Goal: Information Seeking & Learning: Learn about a topic

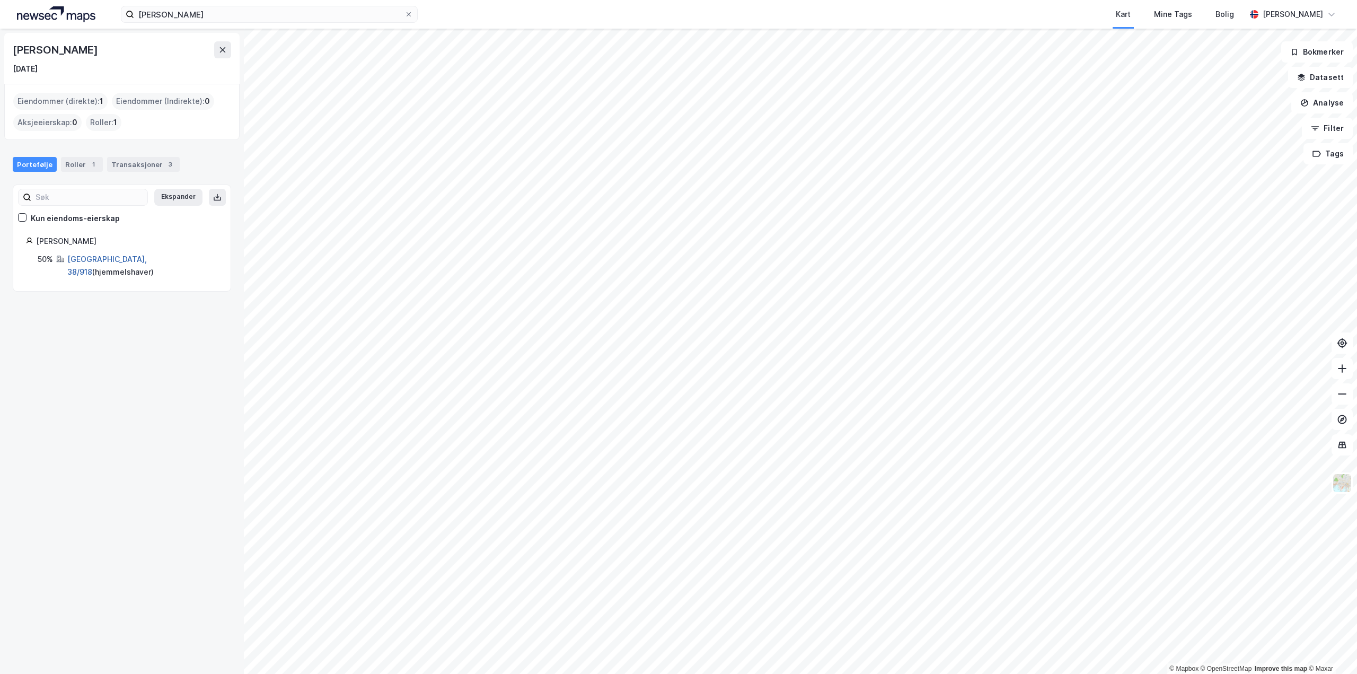
click at [89, 260] on link "[GEOGRAPHIC_DATA], 38/918" at bounding box center [107, 265] width 80 height 22
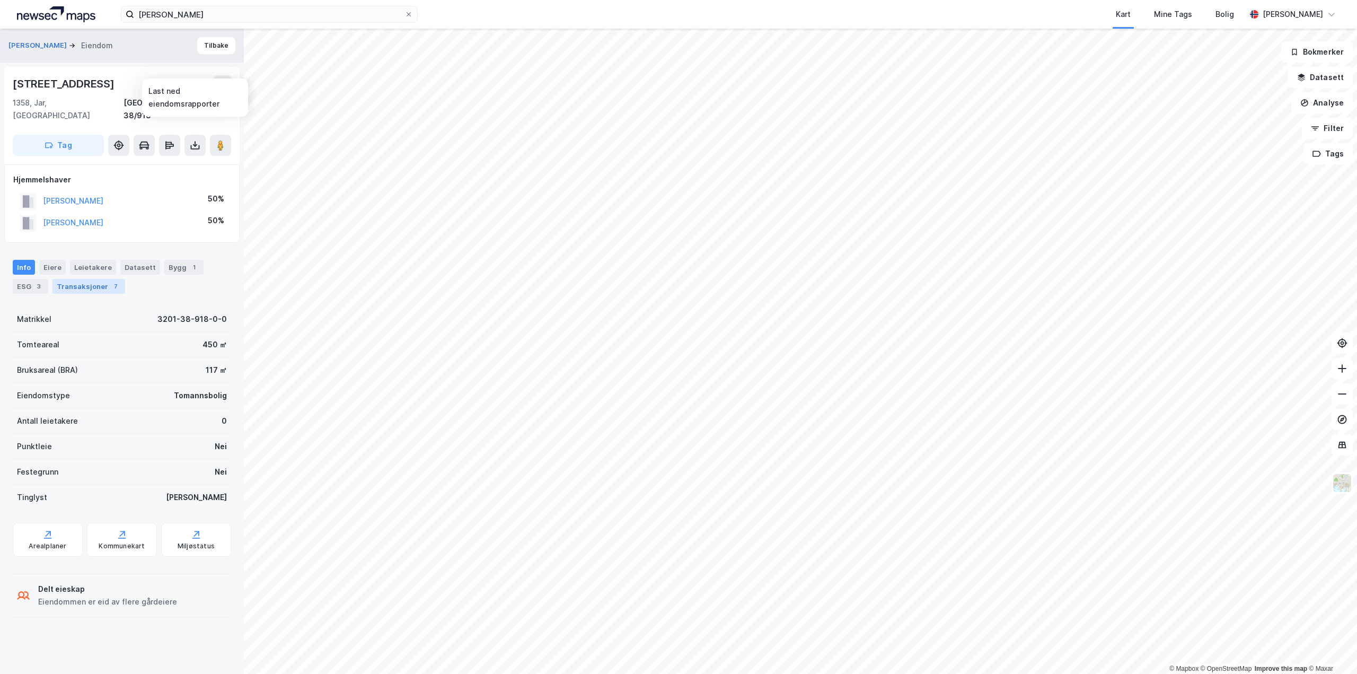
click at [96, 279] on div "Transaksjoner 7" at bounding box center [88, 286] width 73 height 15
